Goal: Find specific page/section: Find specific page/section

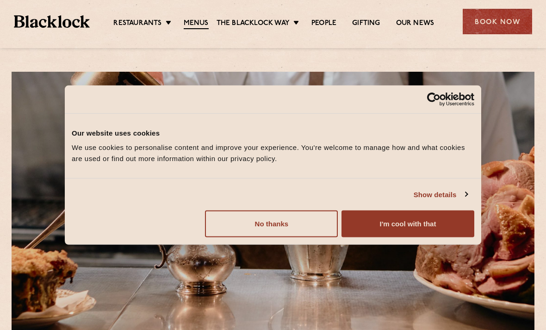
click at [305, 224] on button "No thanks" at bounding box center [271, 224] width 133 height 27
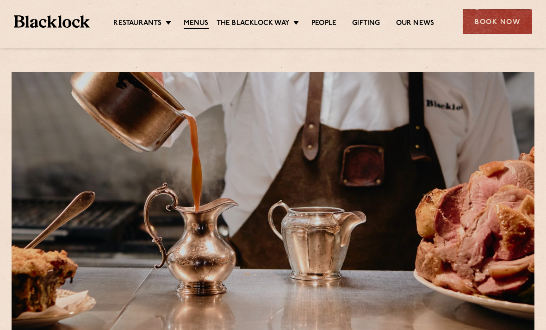
click at [0, 0] on link "Covent Garden" at bounding box center [0, 0] width 0 height 0
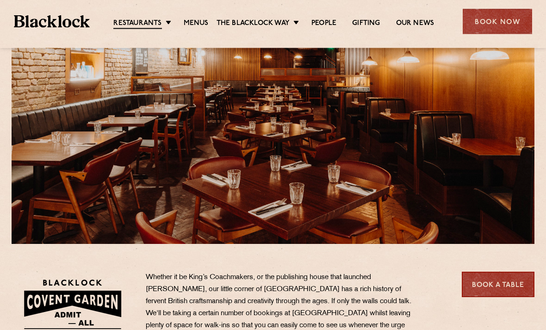
scroll to position [89, 0]
click at [206, 26] on link "Menus" at bounding box center [196, 23] width 25 height 9
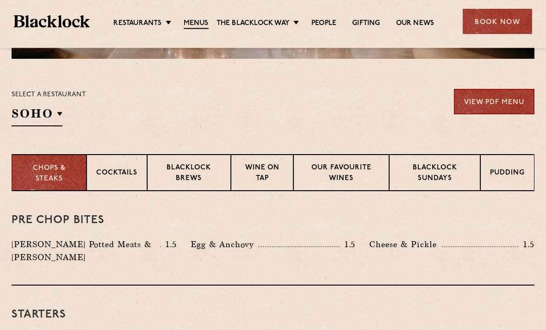
scroll to position [251, 0]
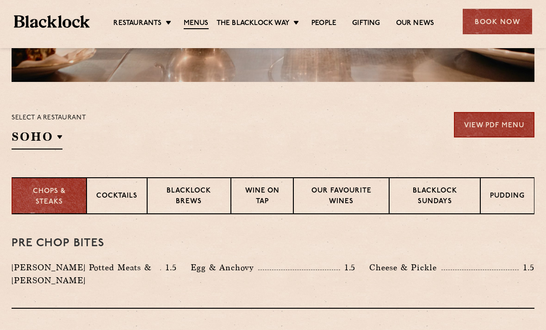
click at [0, 0] on p "Covent Garden" at bounding box center [0, 0] width 0 height 0
click at [286, 236] on div "Pre Chop Bites [PERSON_NAME] Potted Meats & Kimchi 1.5 Egg & Anchovy 1.5 Cheese…" at bounding box center [273, 261] width 523 height 94
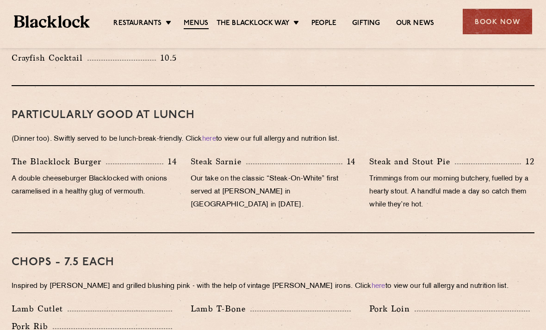
scroll to position [572, 0]
